Goal: Check status: Check status

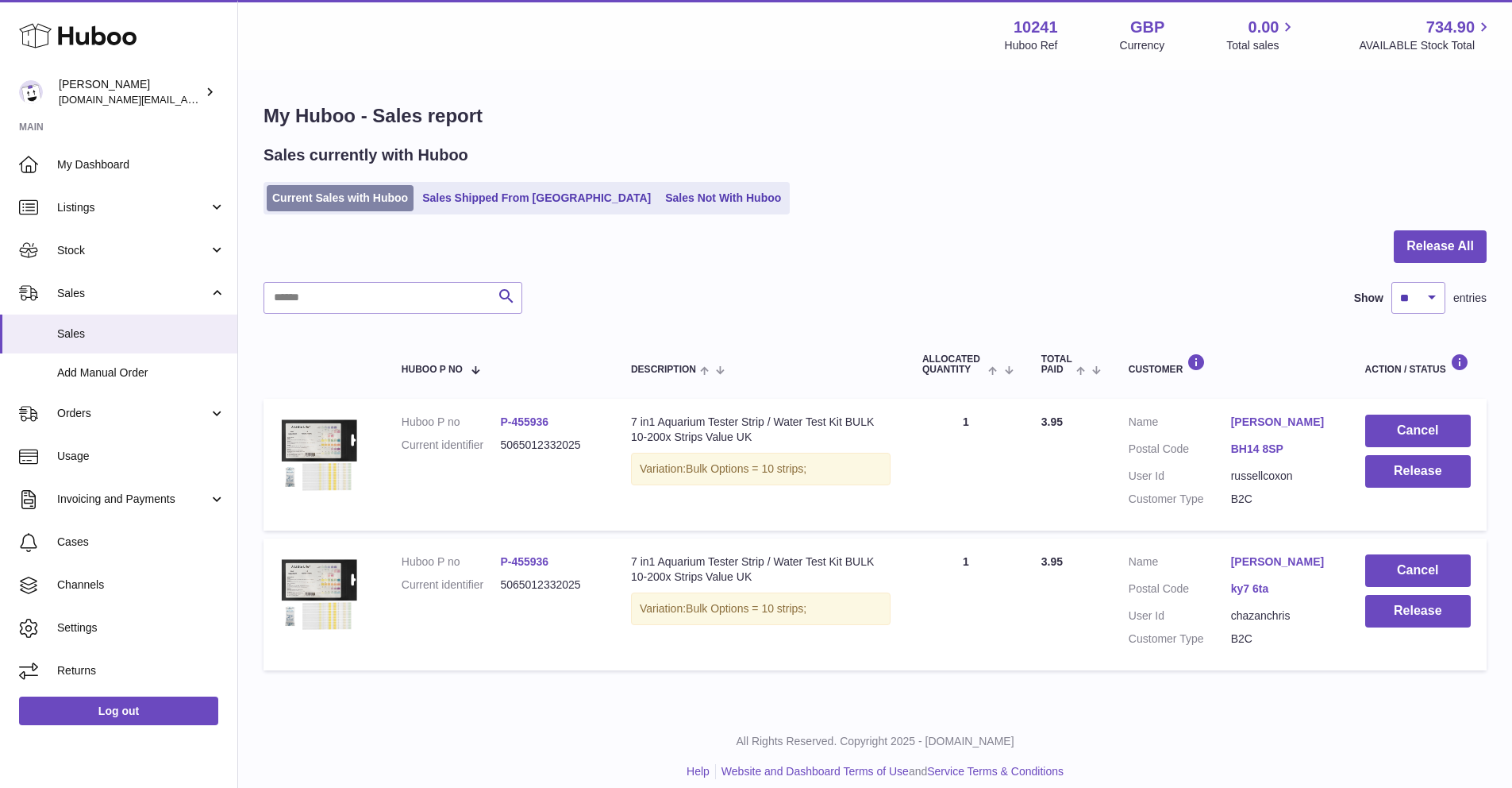
click at [390, 200] on link "Current Sales with Huboo" at bounding box center [340, 198] width 147 height 26
click at [390, 200] on link "Current Sales with Huboo" at bounding box center [340, 198] width 147 height 26
click at [375, 217] on div "My Huboo - Sales report Sales currently with Huboo Current Sales with Huboo Sal…" at bounding box center [875, 391] width 1274 height 638
click at [375, 211] on ul "Current Sales with Huboo Sales Shipped From Huboo Sales Not With Huboo" at bounding box center [526, 198] width 526 height 32
click at [376, 209] on link "Current Sales with Huboo" at bounding box center [340, 198] width 147 height 26
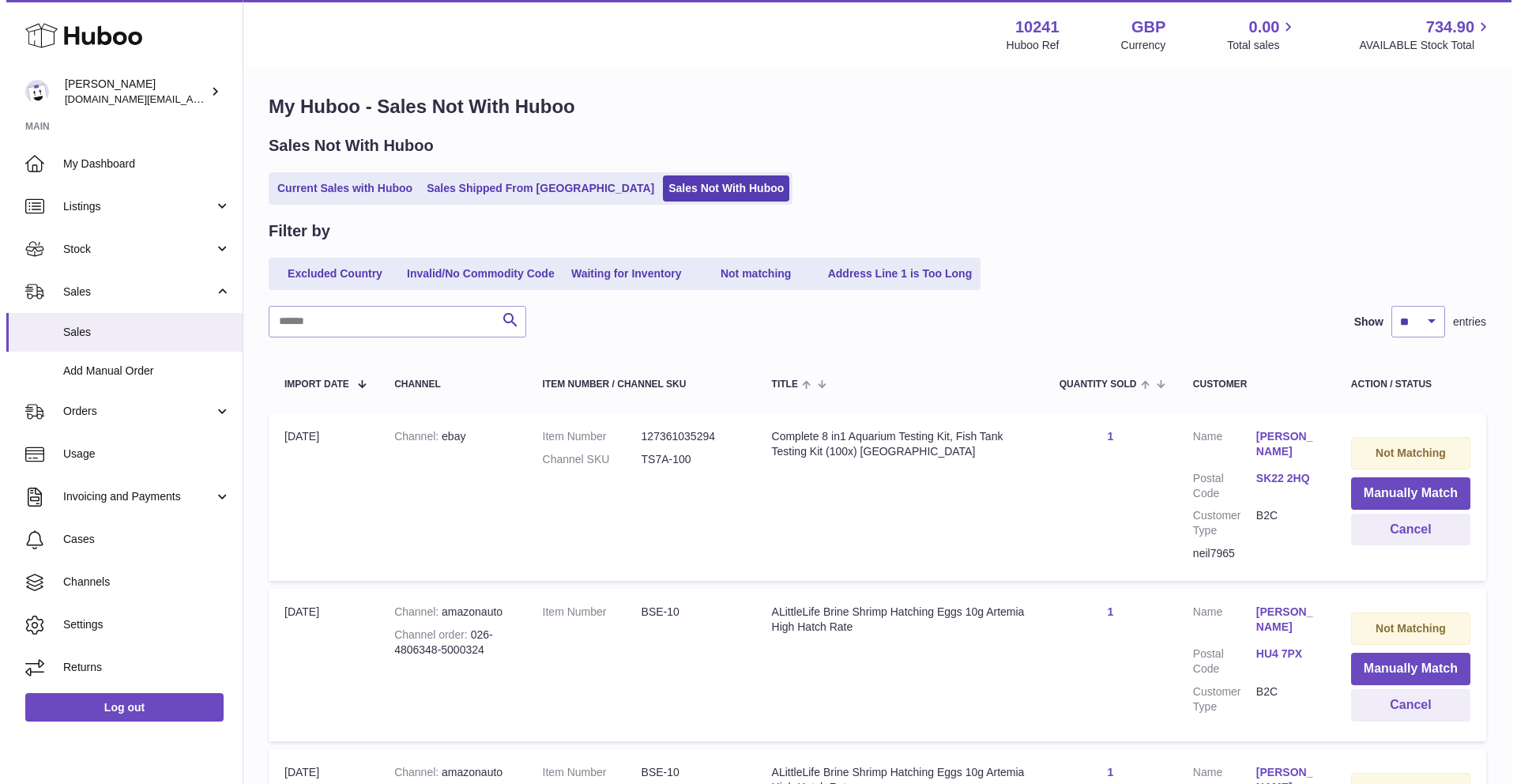
scroll to position [10, 0]
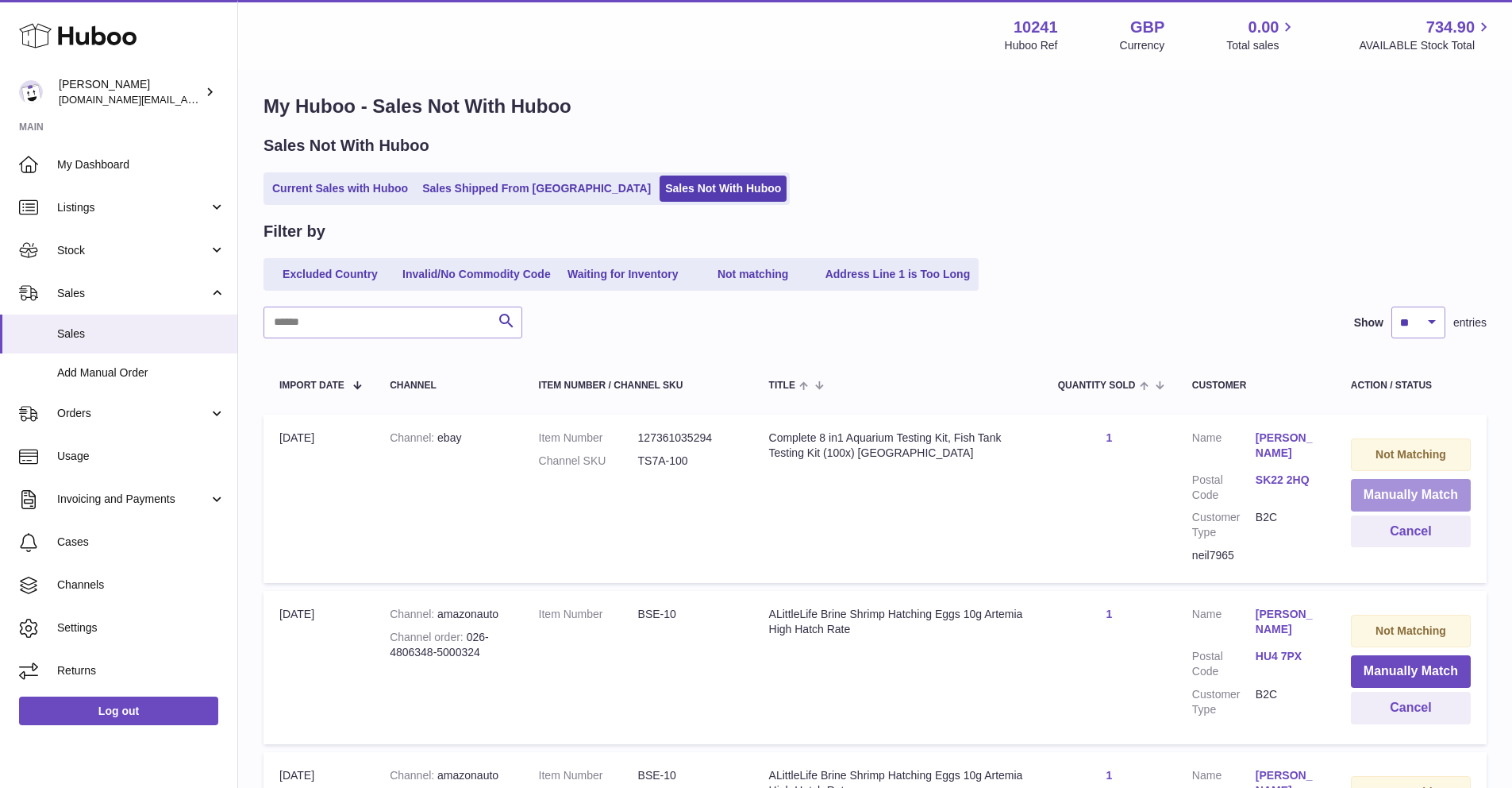
click at [1365, 484] on button "Manually Match" at bounding box center [1411, 494] width 120 height 32
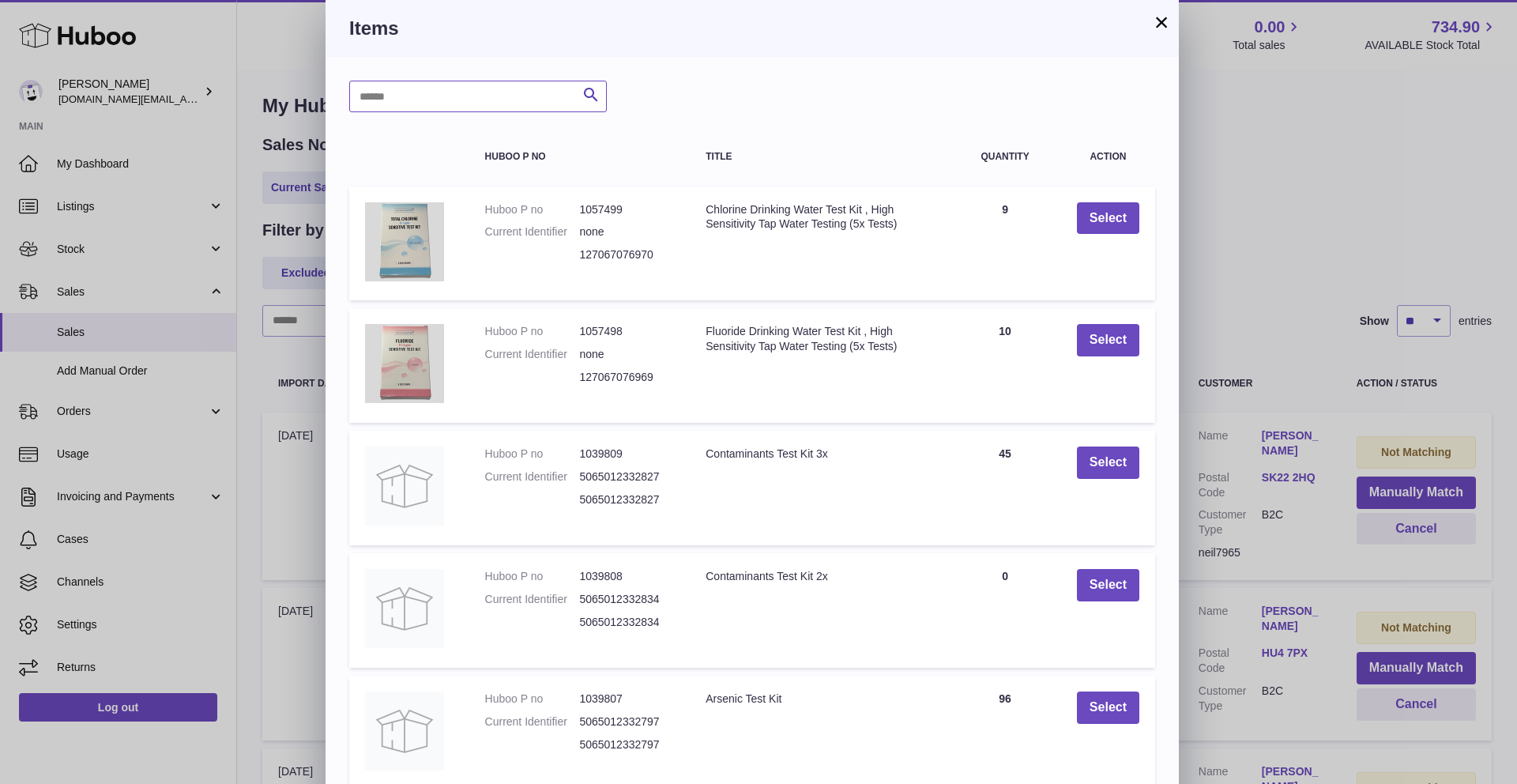
click at [509, 110] on input "text" at bounding box center [478, 96] width 258 height 31
type input "*****"
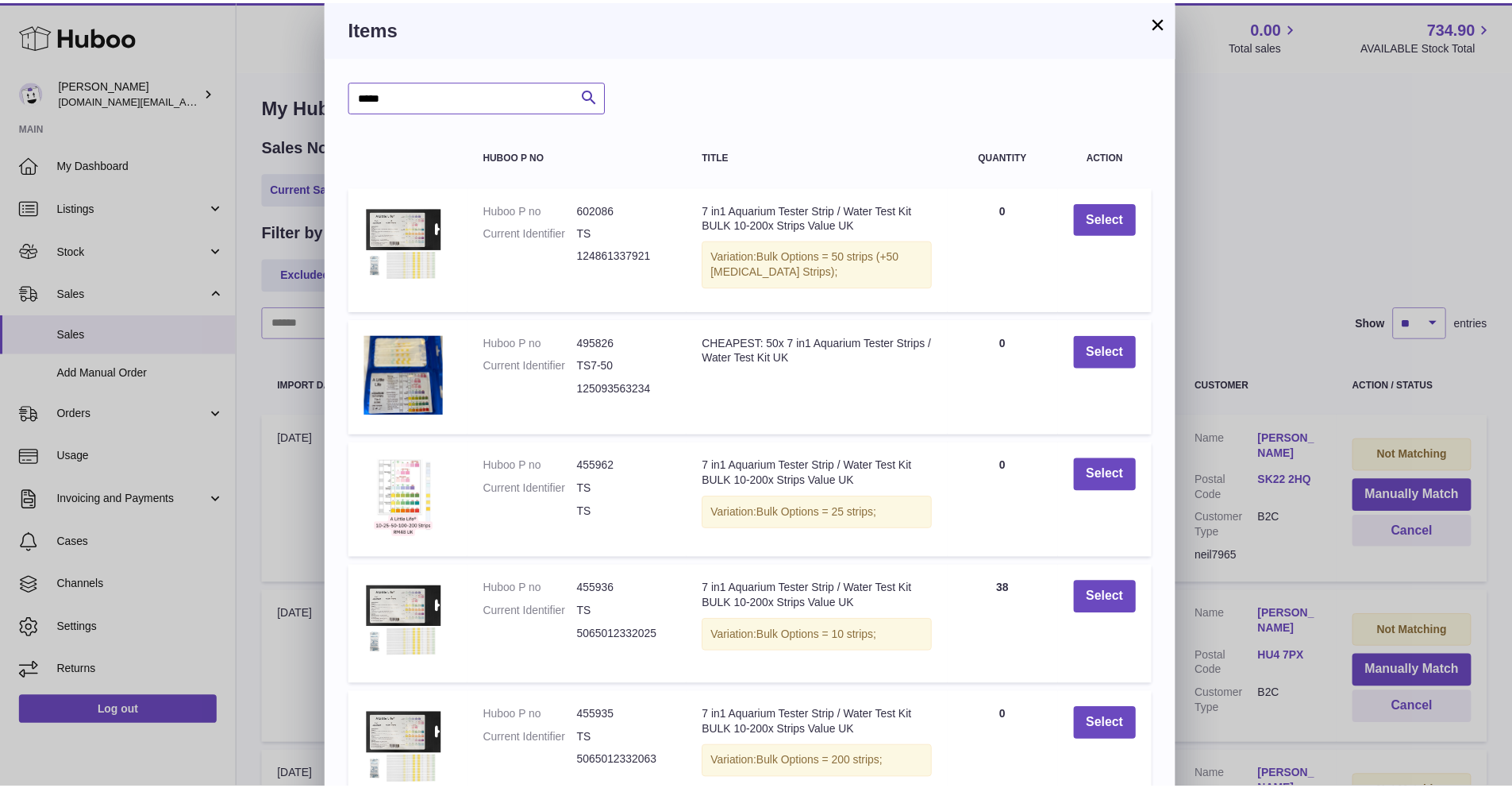
scroll to position [0, 0]
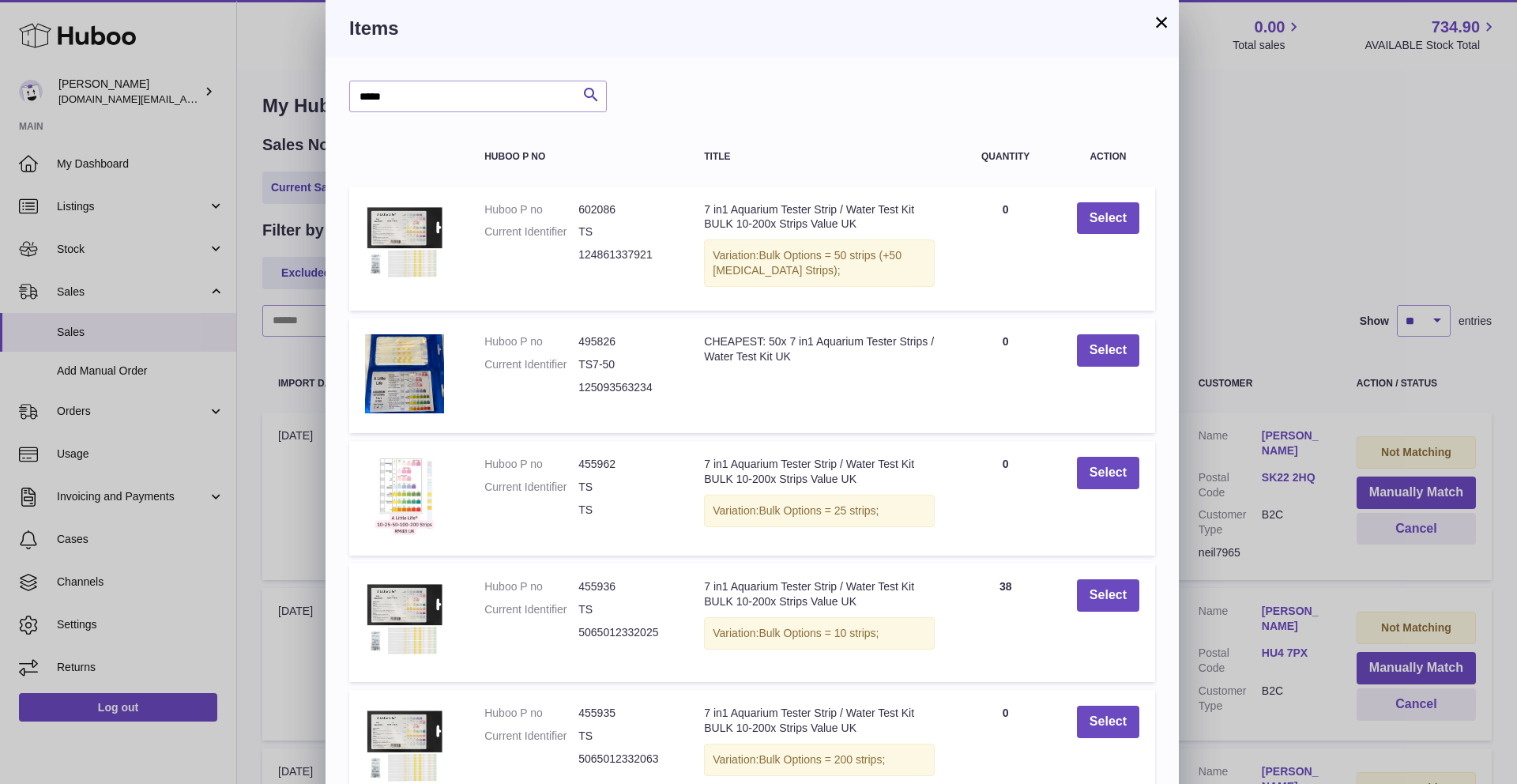
click at [1162, 31] on button "×" at bounding box center [1161, 23] width 19 height 19
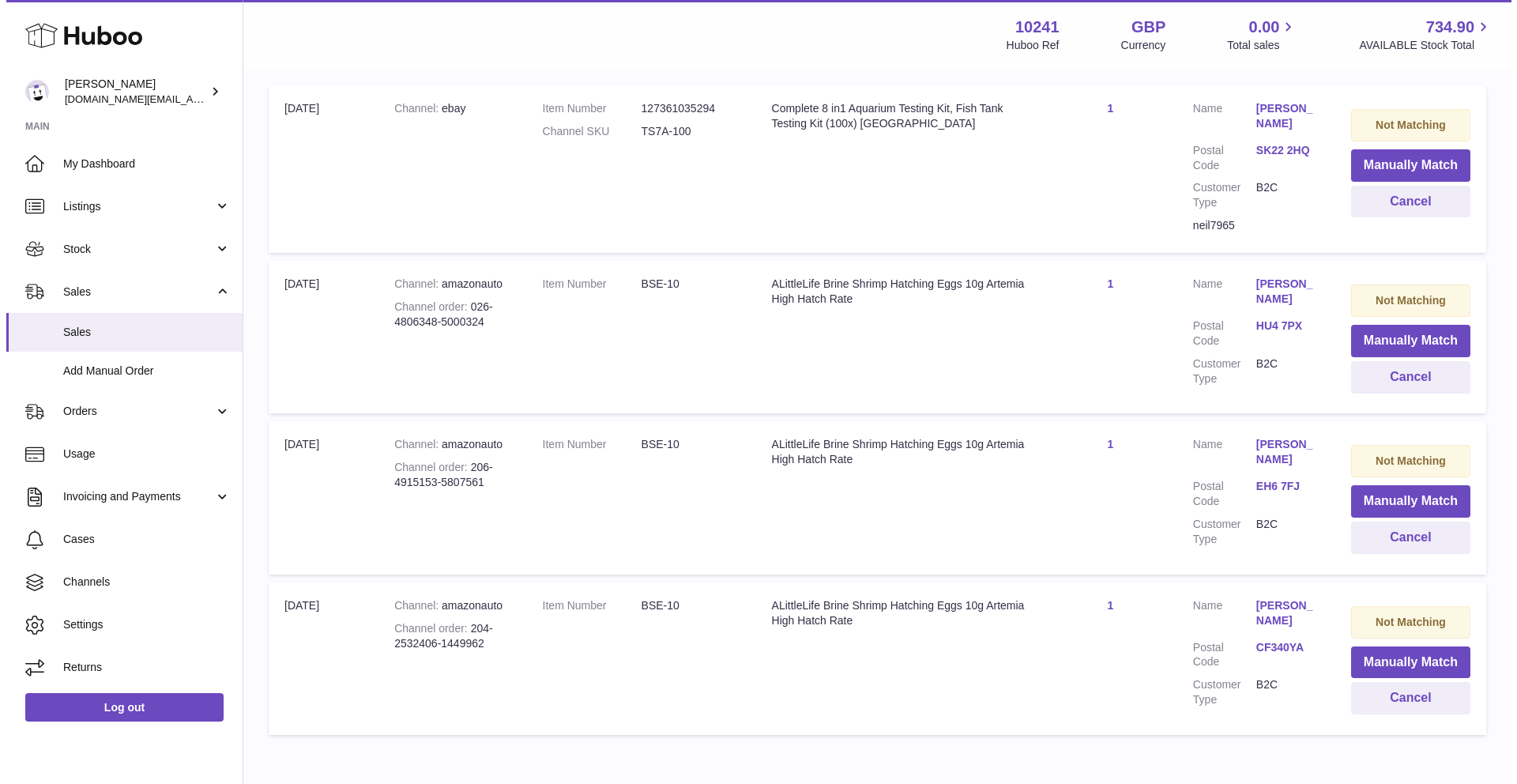
scroll to position [337, 0]
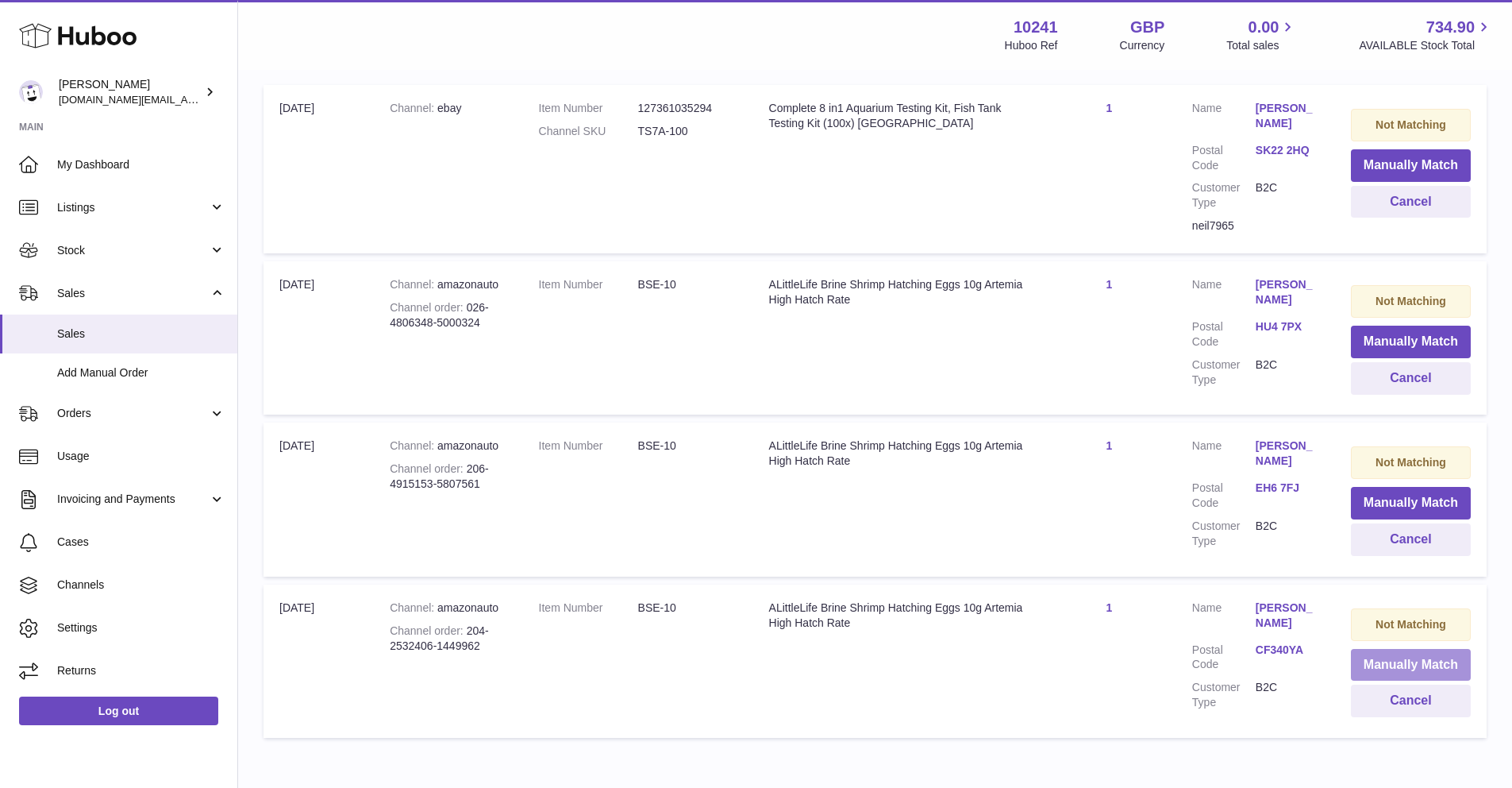
click at [1402, 649] on button "Manually Match" at bounding box center [1411, 664] width 120 height 32
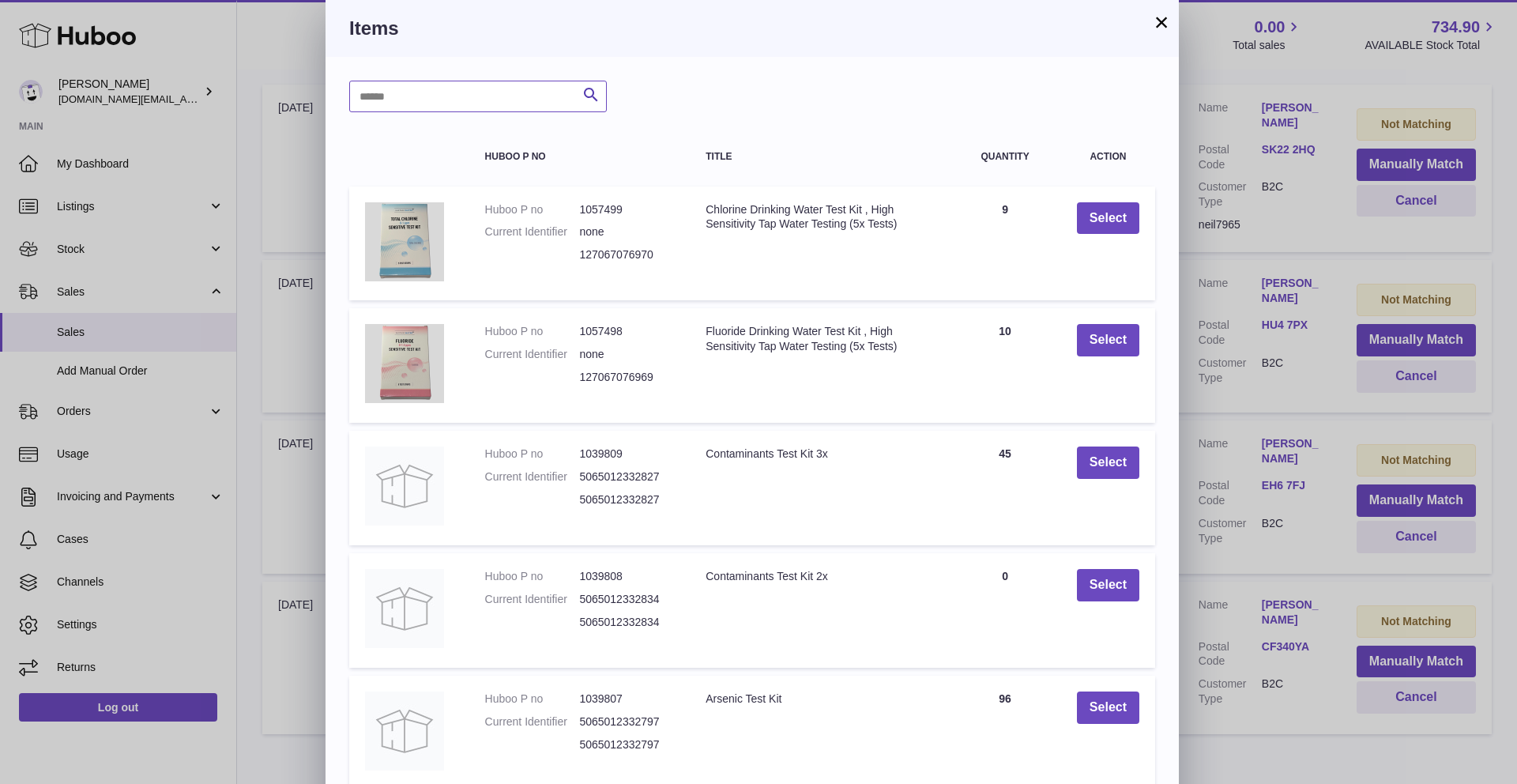
click at [498, 91] on input "text" at bounding box center [478, 96] width 258 height 31
type input "*****"
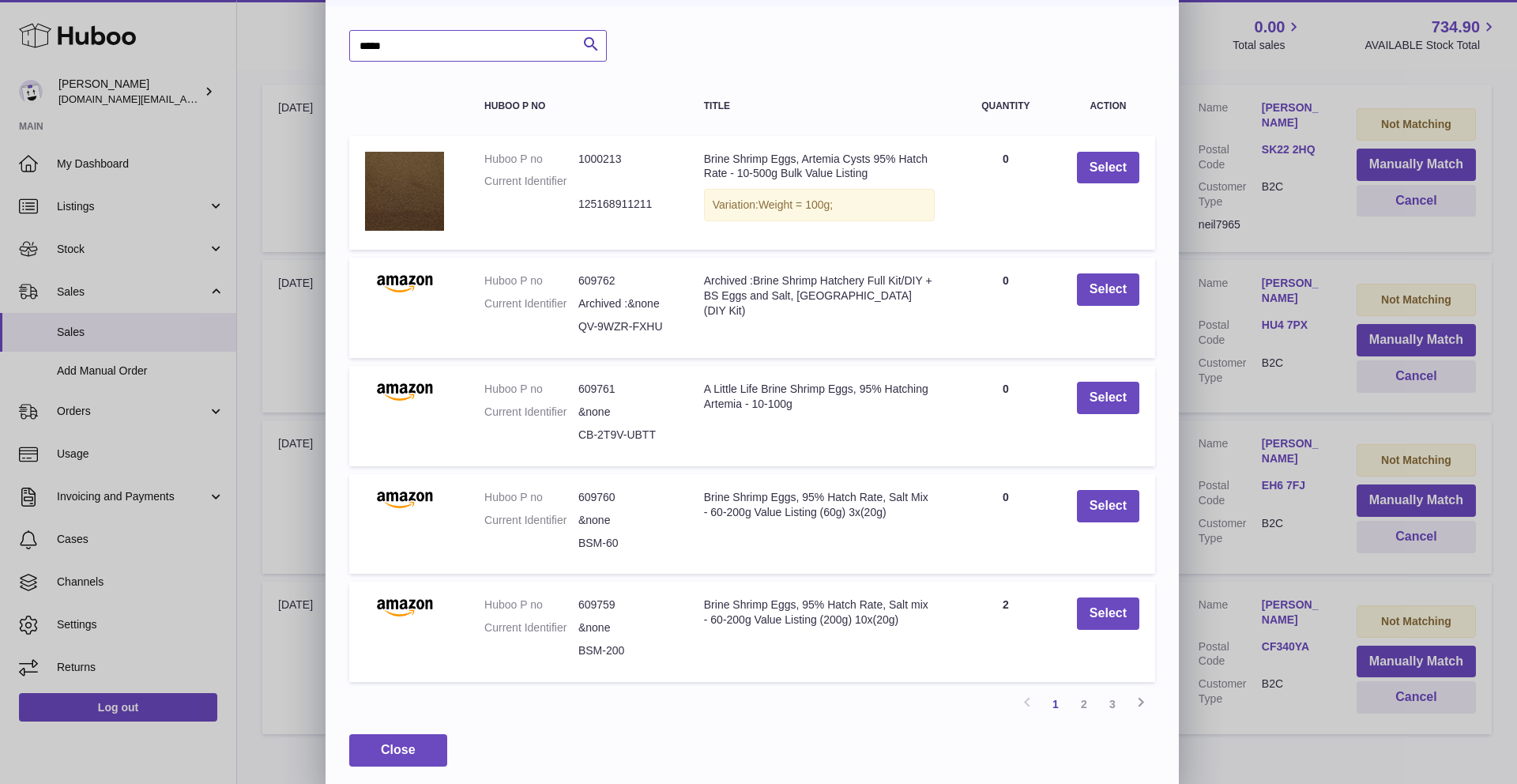
scroll to position [58, 0]
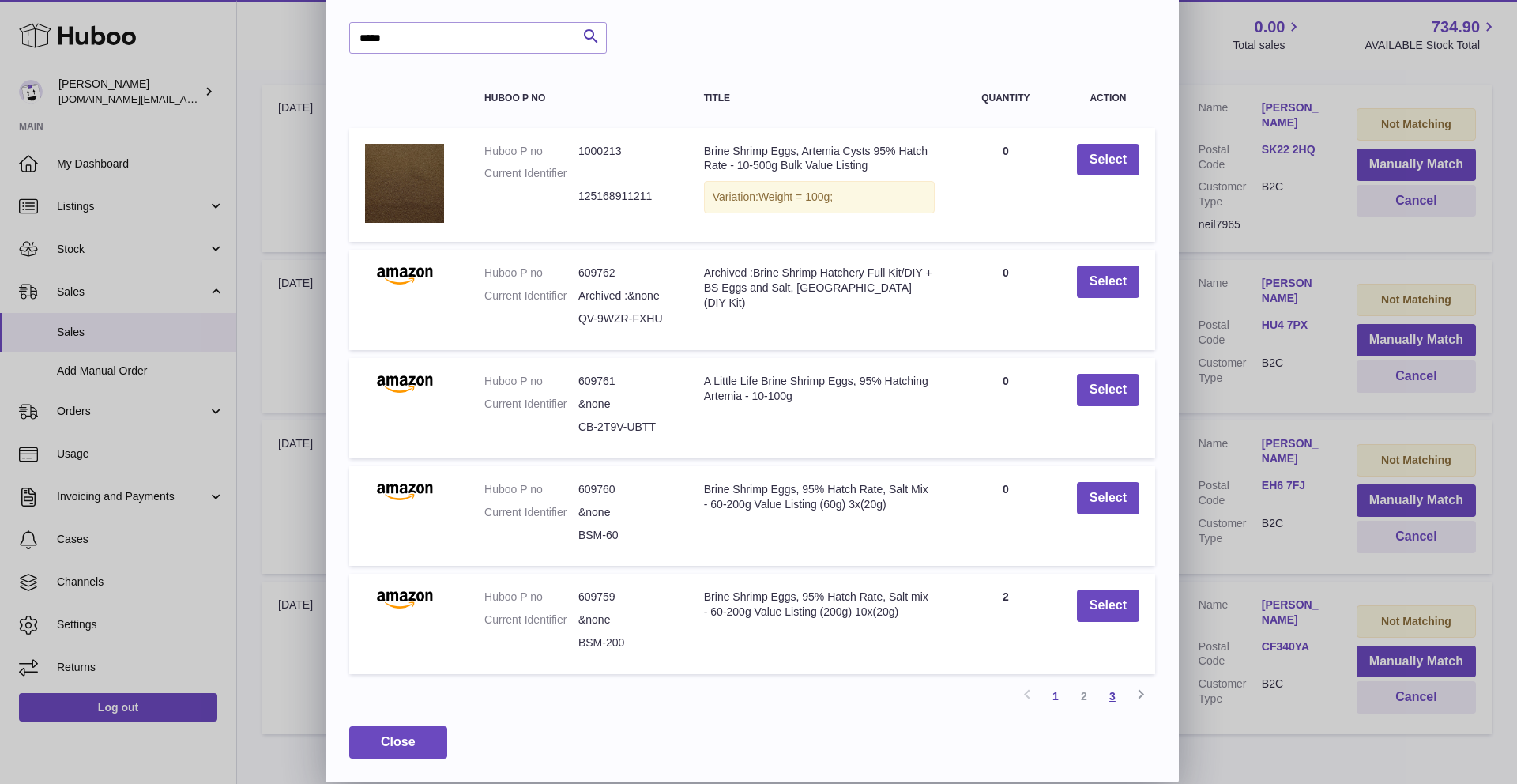
click at [1108, 697] on link "3" at bounding box center [1112, 696] width 29 height 29
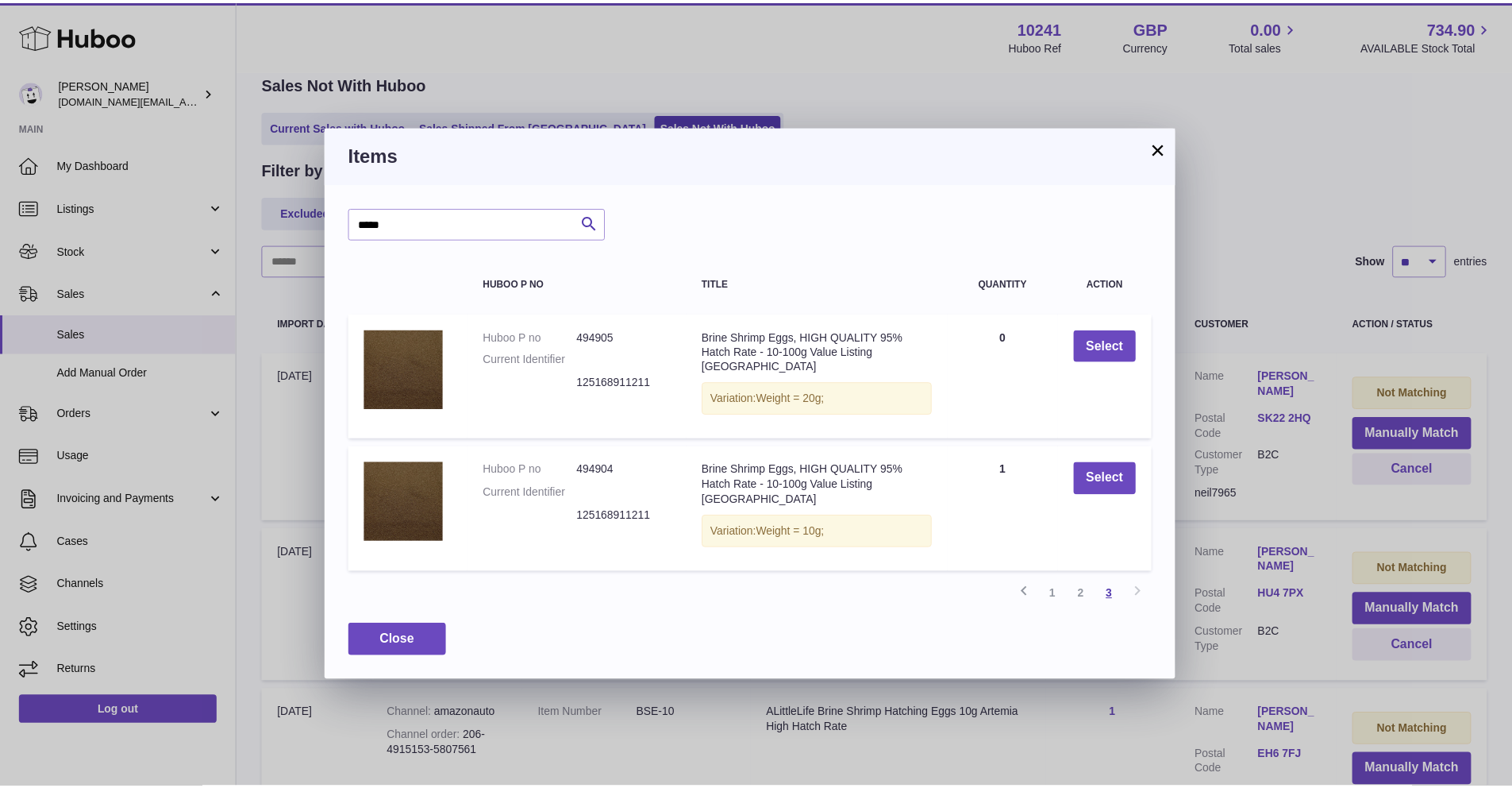
scroll to position [71, 0]
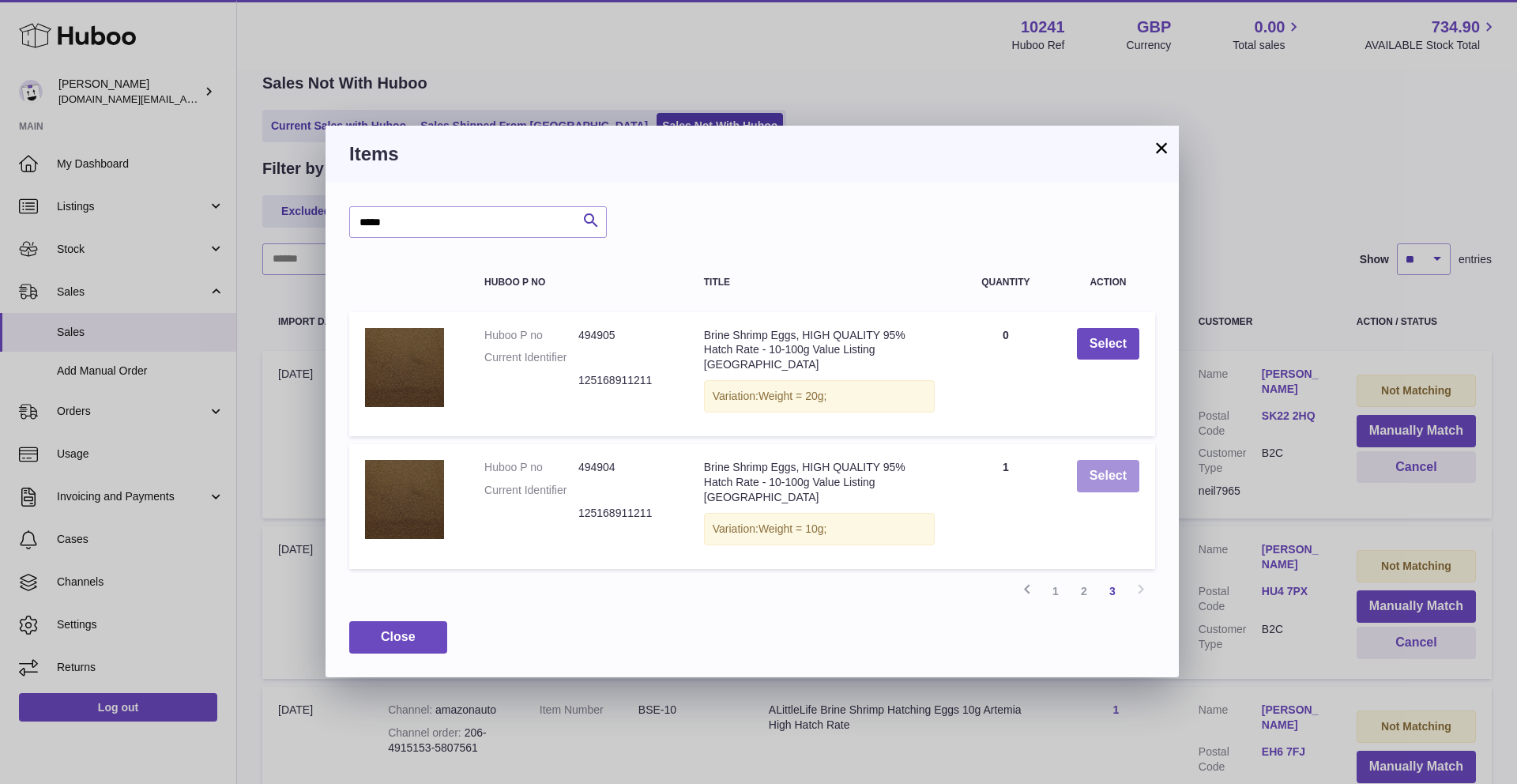
click at [1087, 461] on button "Select" at bounding box center [1108, 475] width 62 height 32
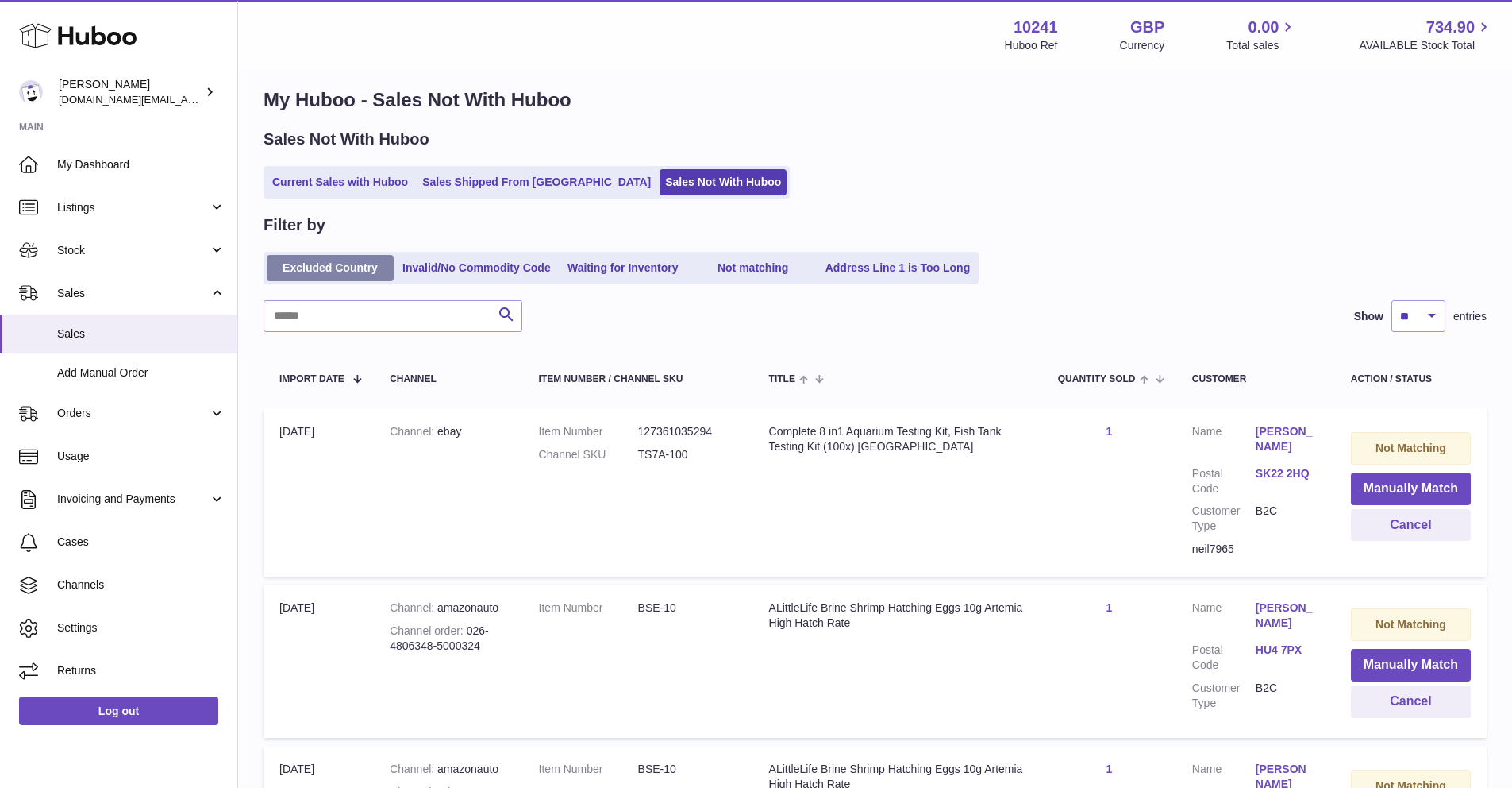
scroll to position [0, 0]
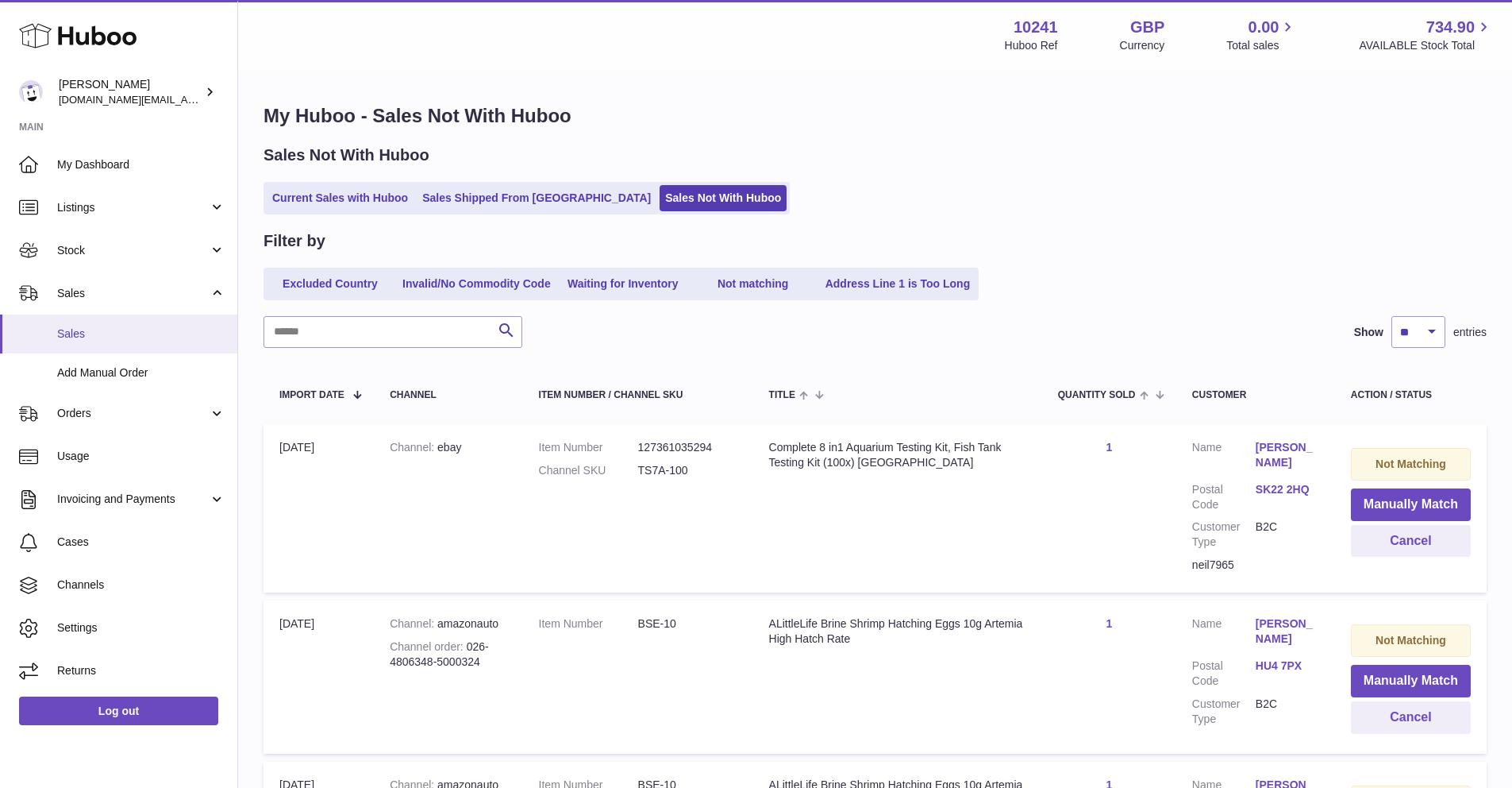
click at [205, 326] on link "Sales" at bounding box center [119, 334] width 237 height 39
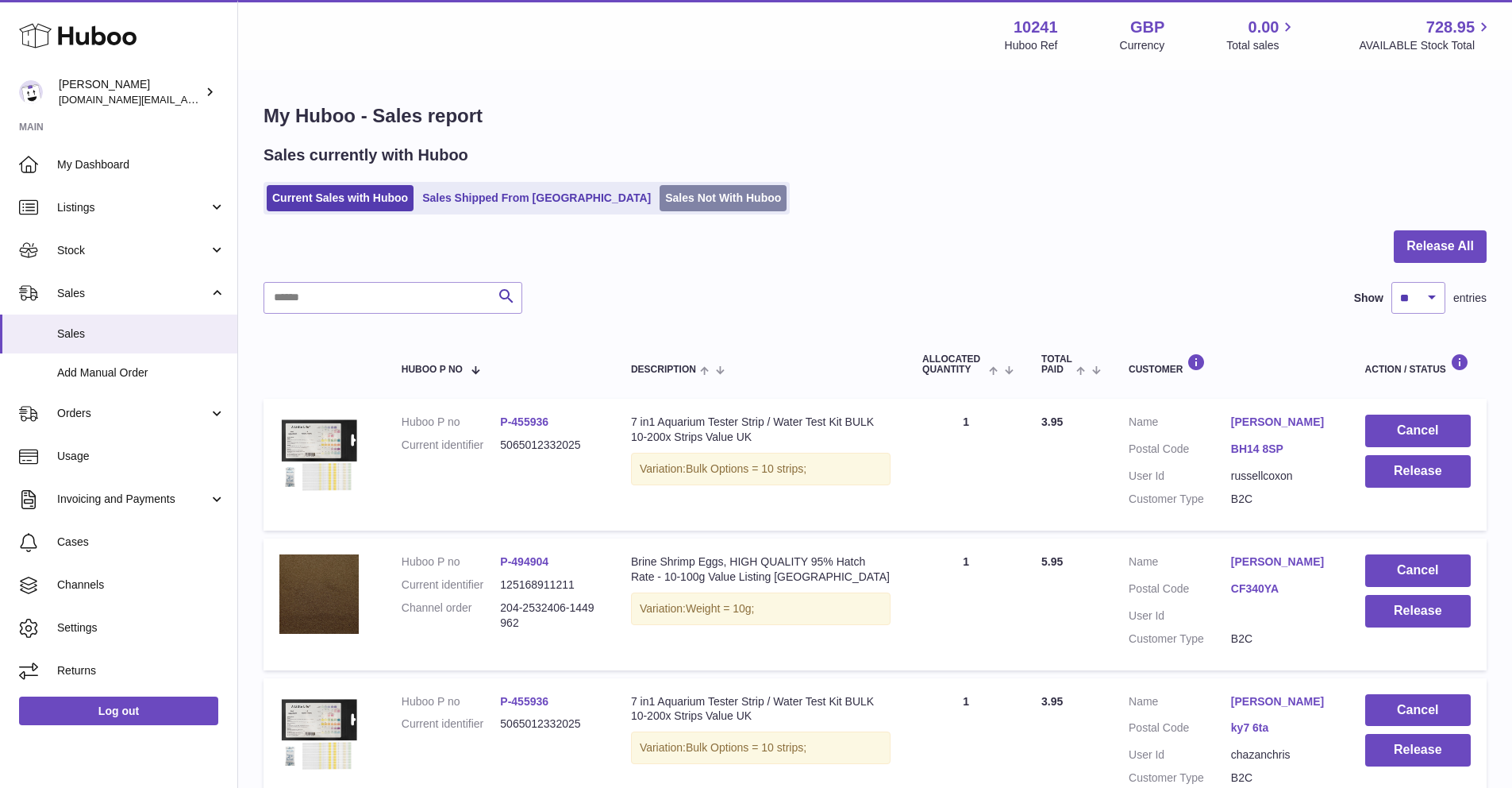
click at [660, 197] on link "Sales Not With Huboo" at bounding box center [723, 198] width 127 height 26
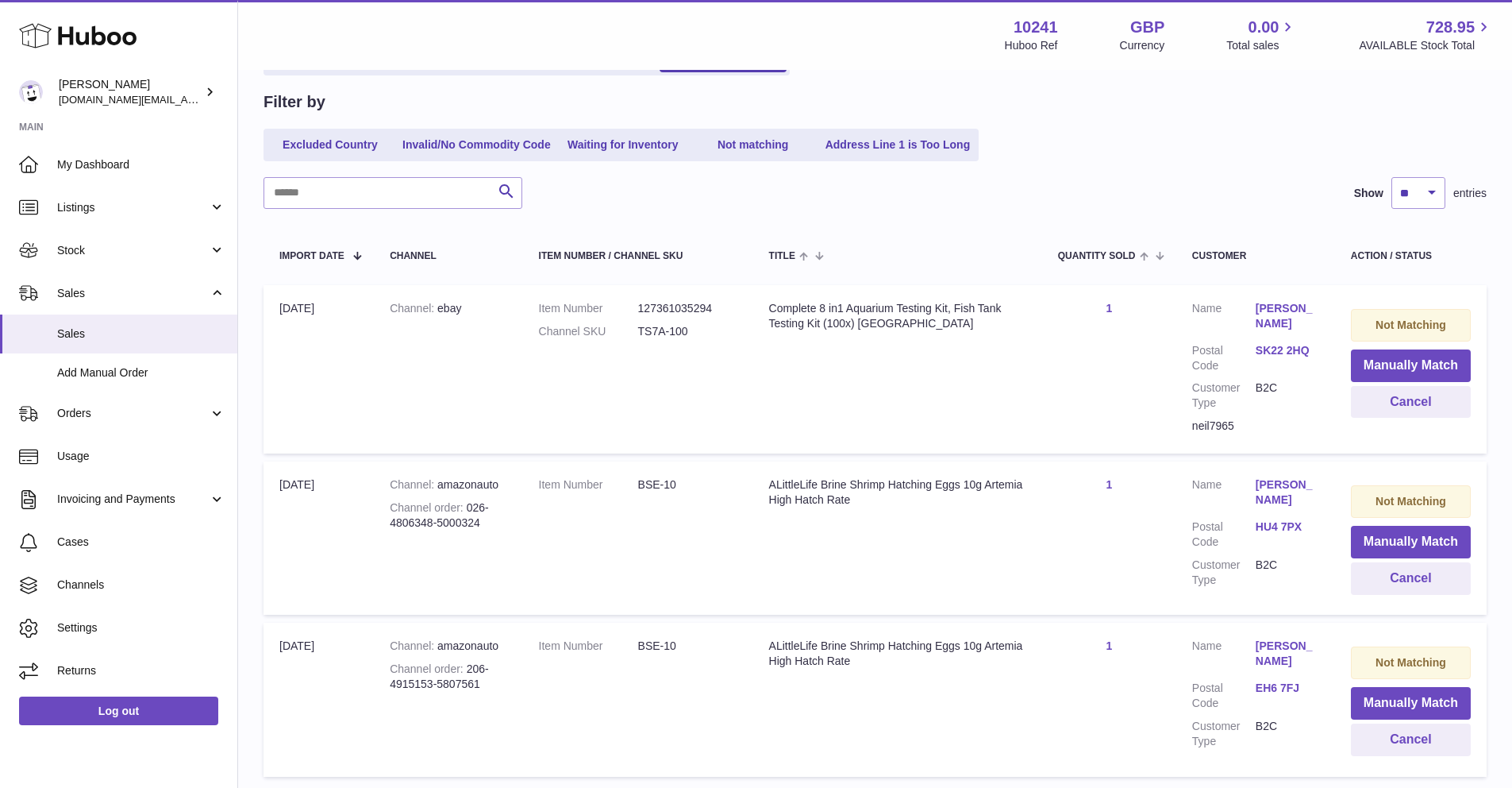
scroll to position [101, 0]
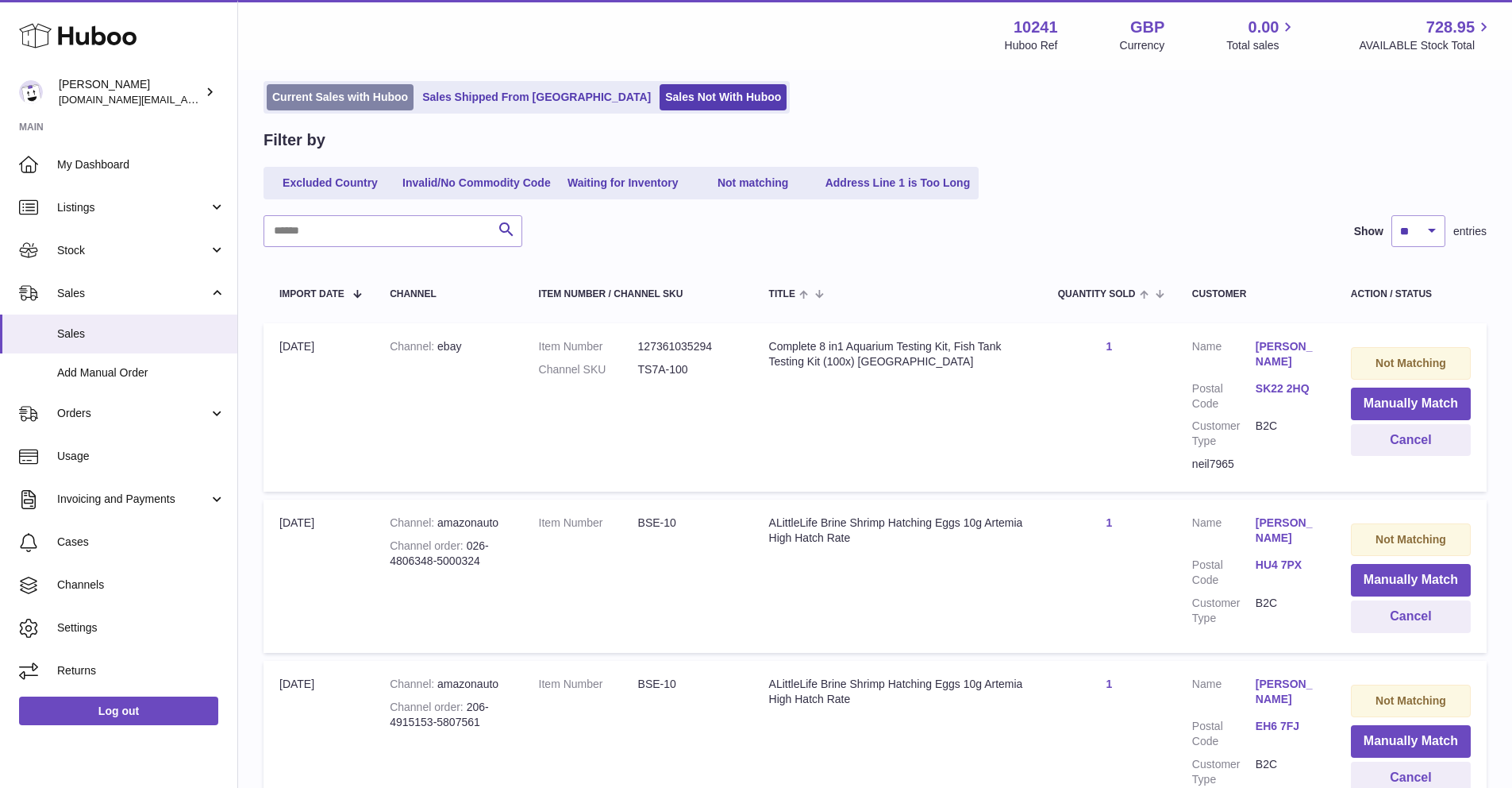
click at [359, 100] on link "Current Sales with Huboo" at bounding box center [340, 98] width 147 height 26
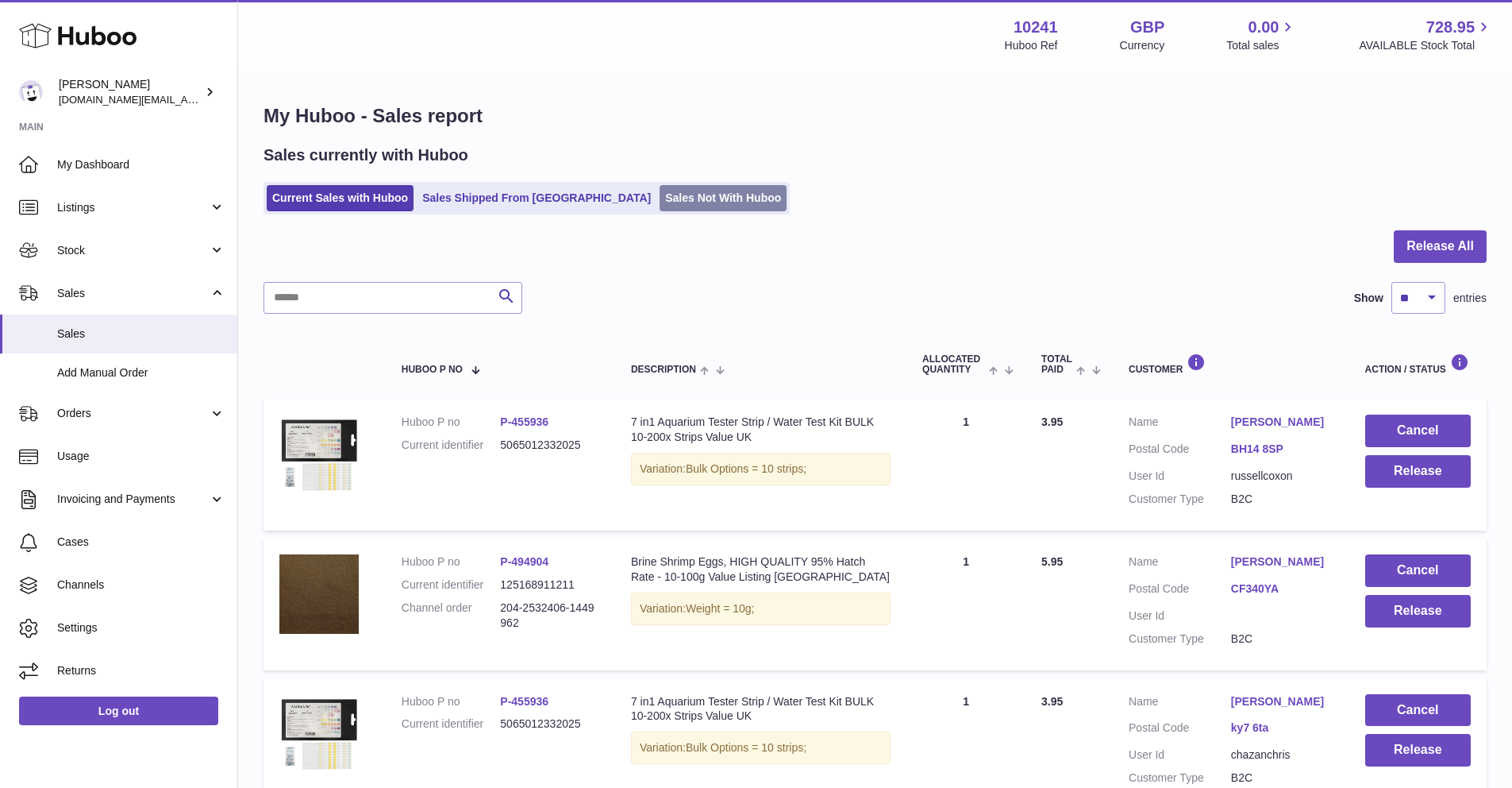
click at [660, 191] on link "Sales Not With Huboo" at bounding box center [723, 198] width 127 height 26
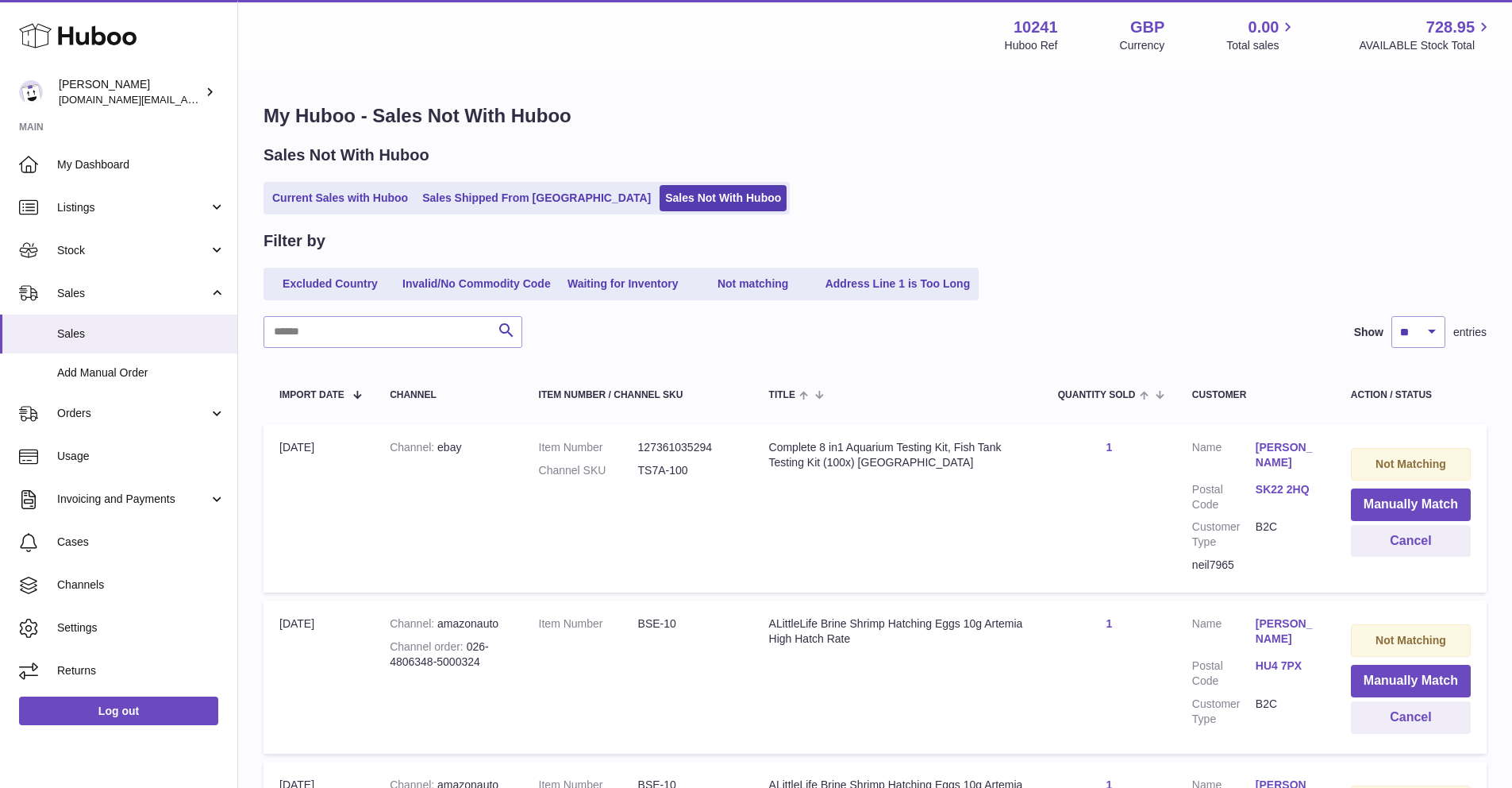
click at [384, 215] on div "My Huboo - Sales Not With Huboo Sales Not With Huboo Current Sales with Huboo S…" at bounding box center [875, 513] width 1274 height 884
click at [383, 209] on link "Current Sales with Huboo" at bounding box center [340, 198] width 147 height 26
